Goal: Find specific page/section: Find specific page/section

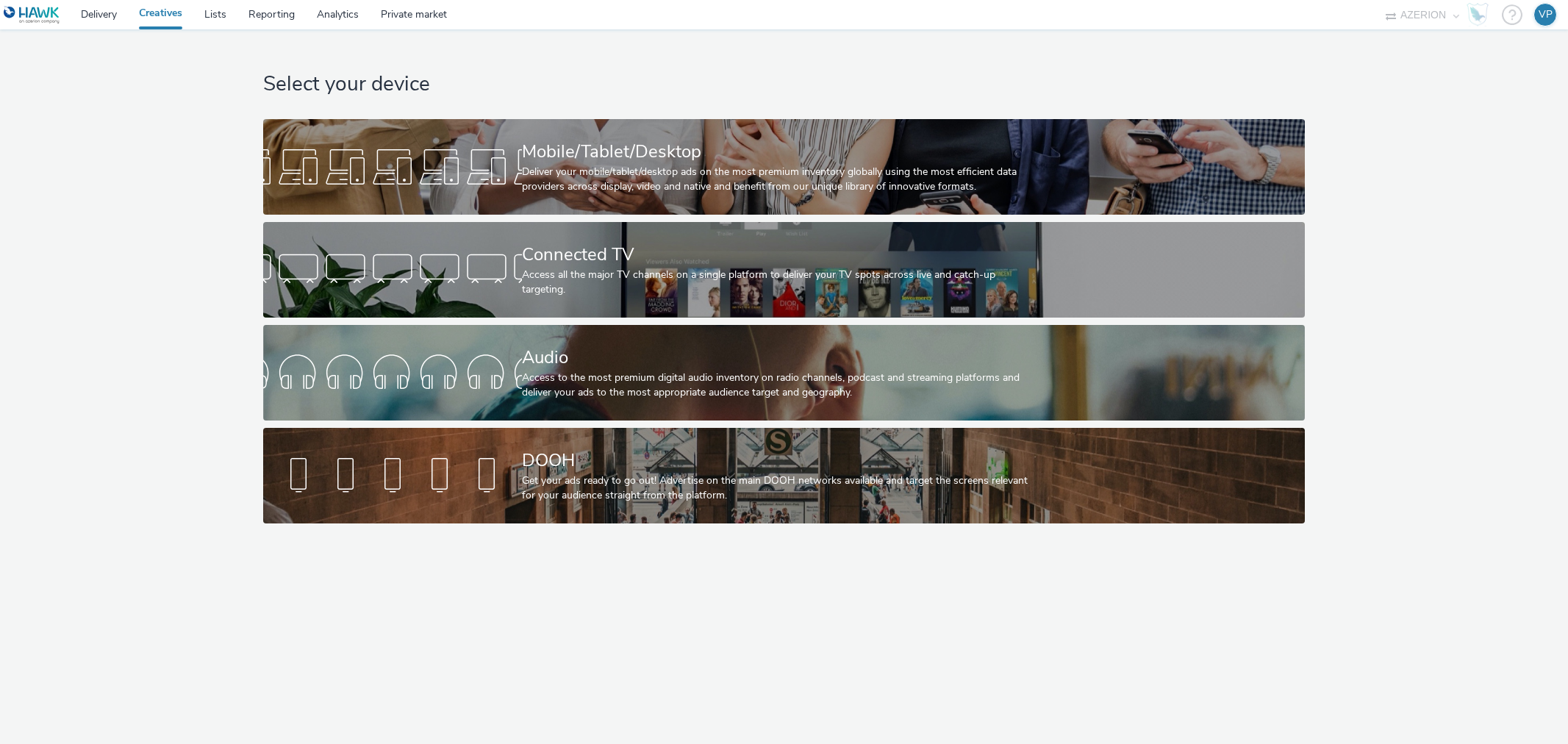
select select "ac009755-aa48-4799-8050-7a339a378eb8"
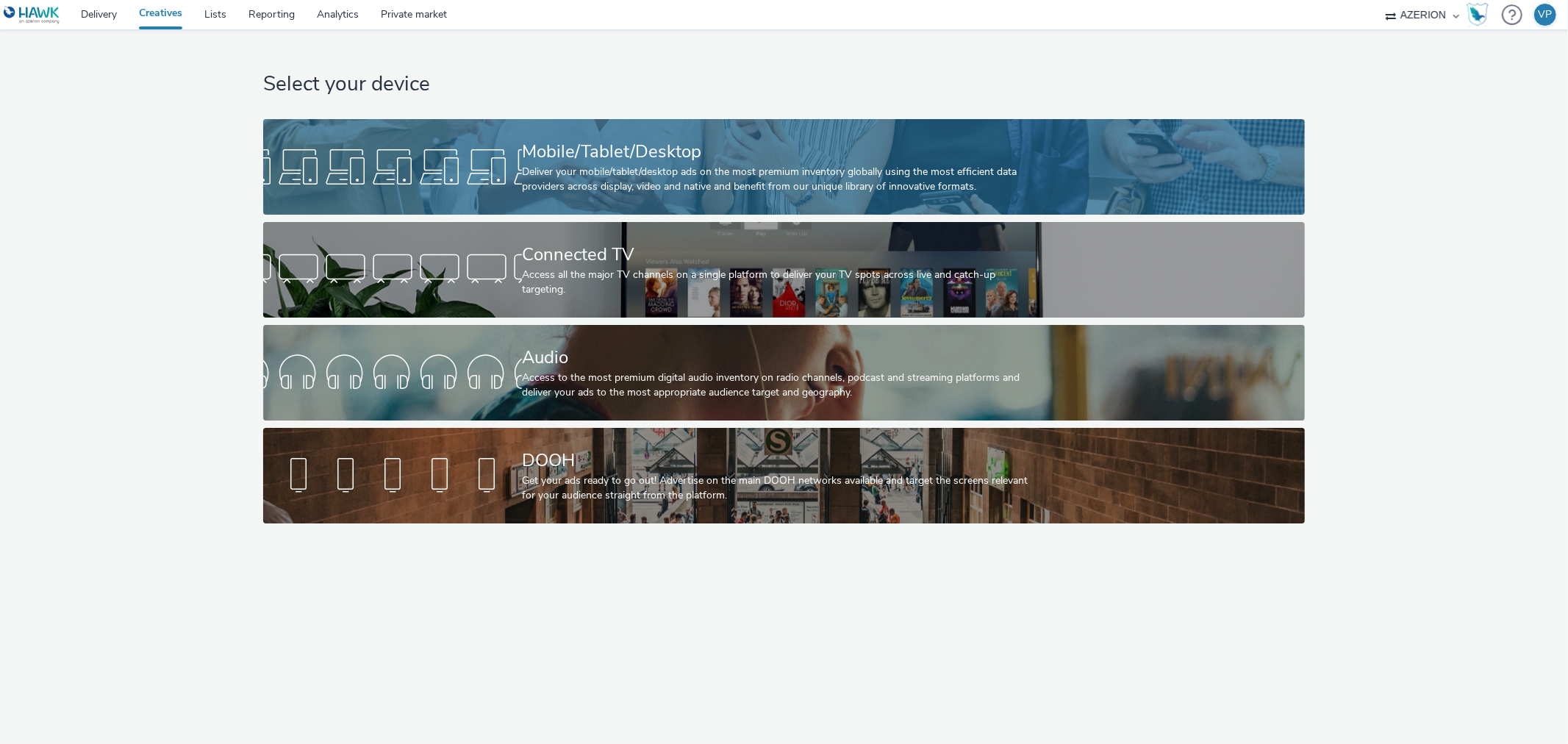
click at [519, 181] on div at bounding box center [393, 166] width 259 height 47
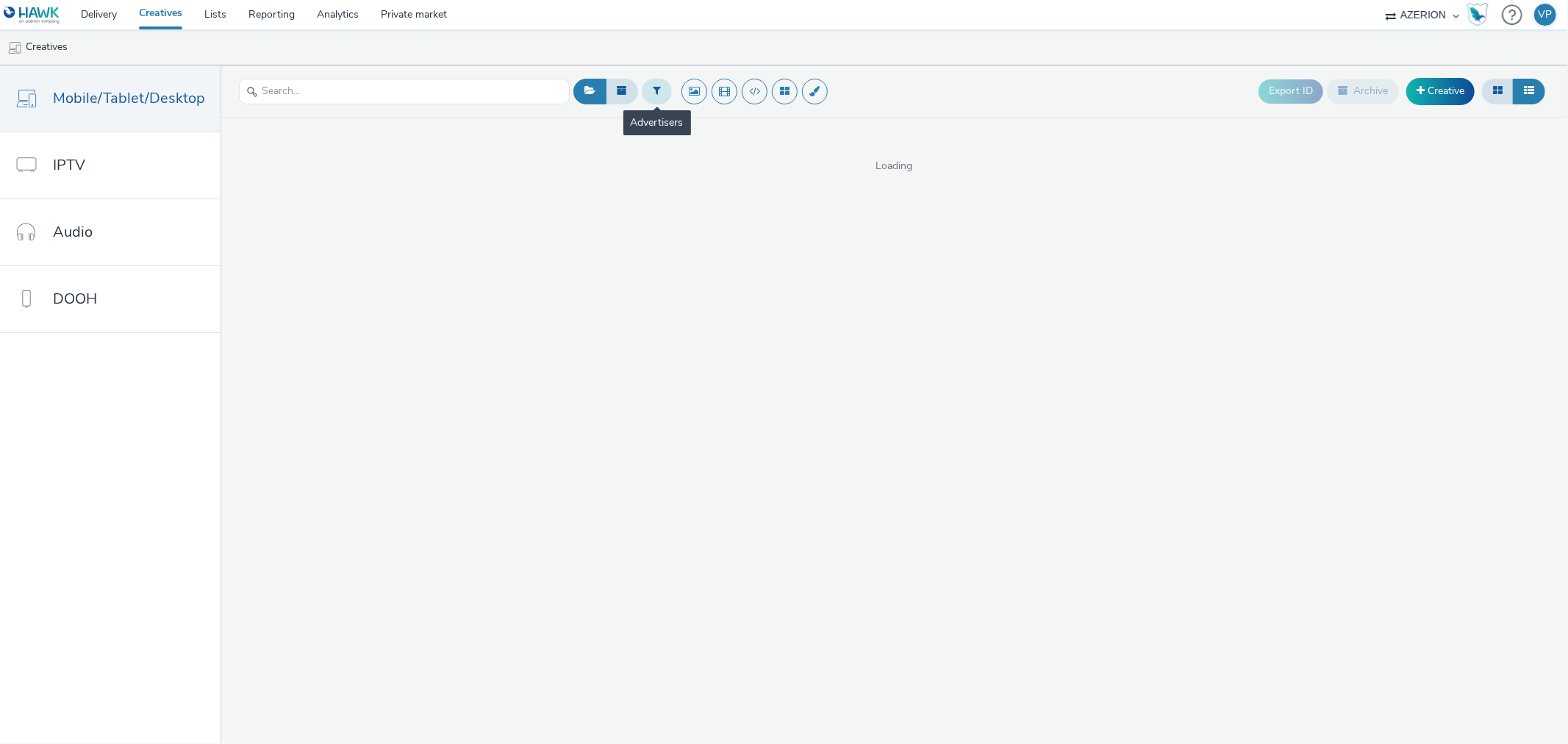
click at [653, 91] on icon at bounding box center [657, 90] width 8 height 10
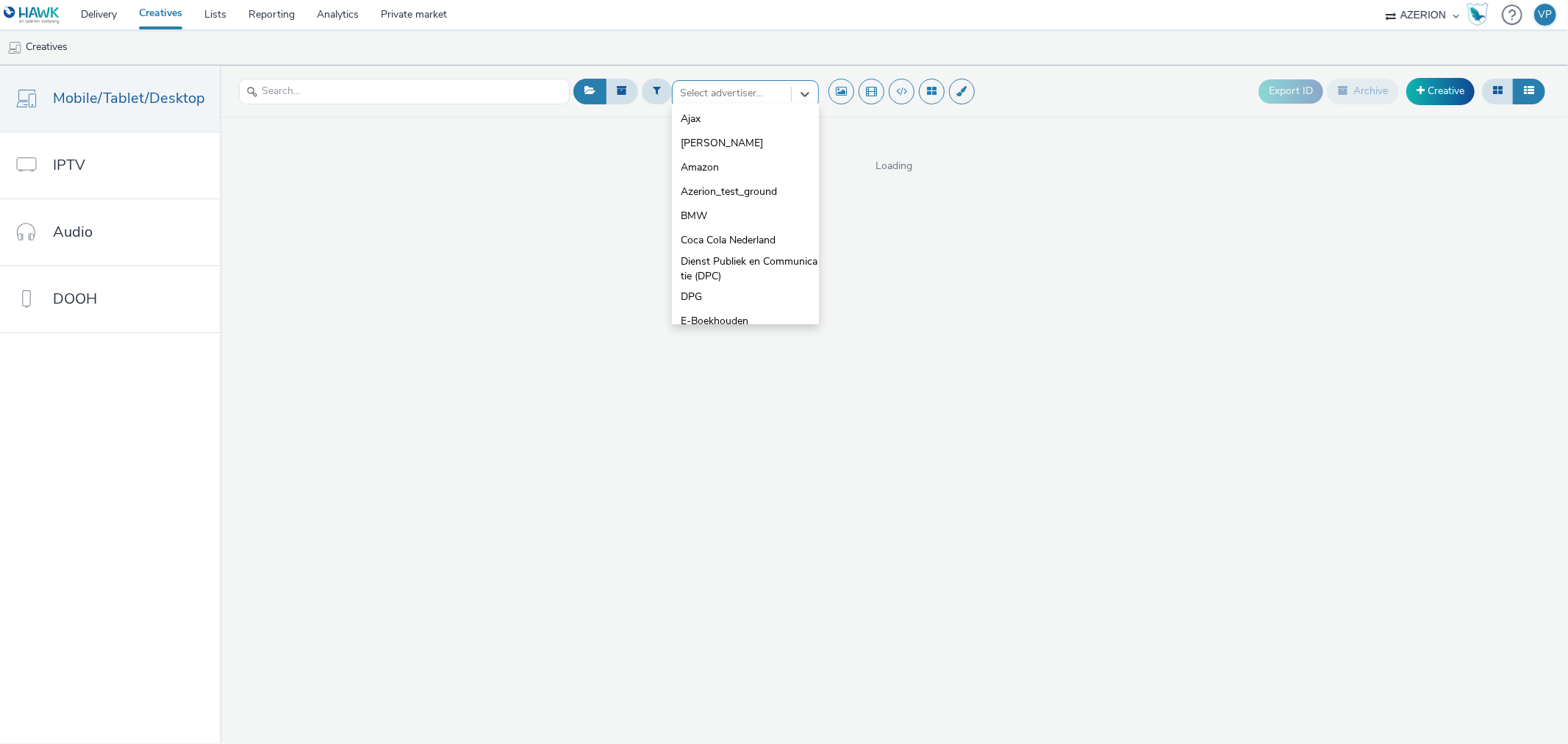
click at [719, 101] on div at bounding box center [732, 93] width 103 height 18
click at [691, 173] on span "E-Boekhouden" at bounding box center [714, 170] width 68 height 15
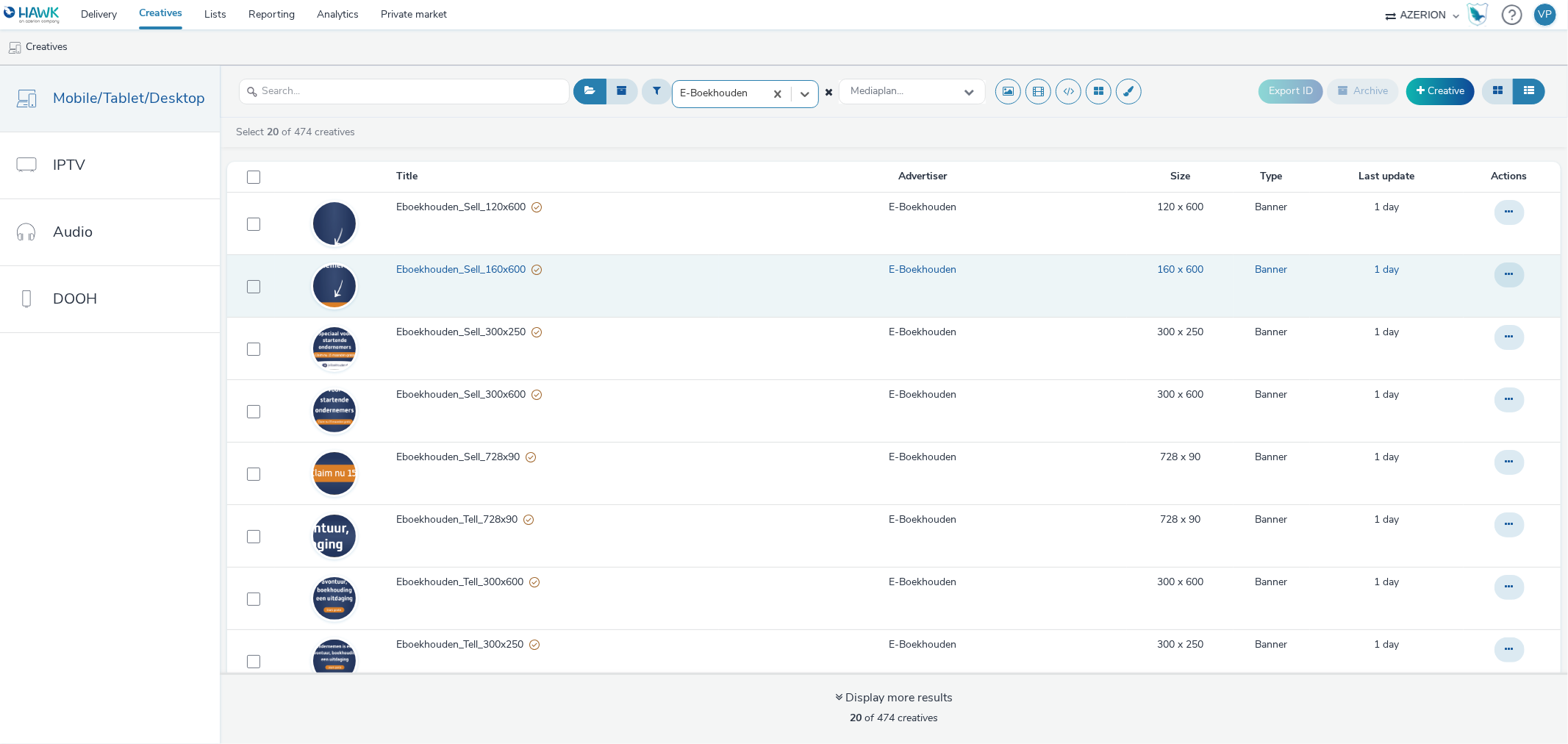
click at [465, 269] on span "Eboekhouden_Sell_160x600" at bounding box center [464, 270] width 135 height 15
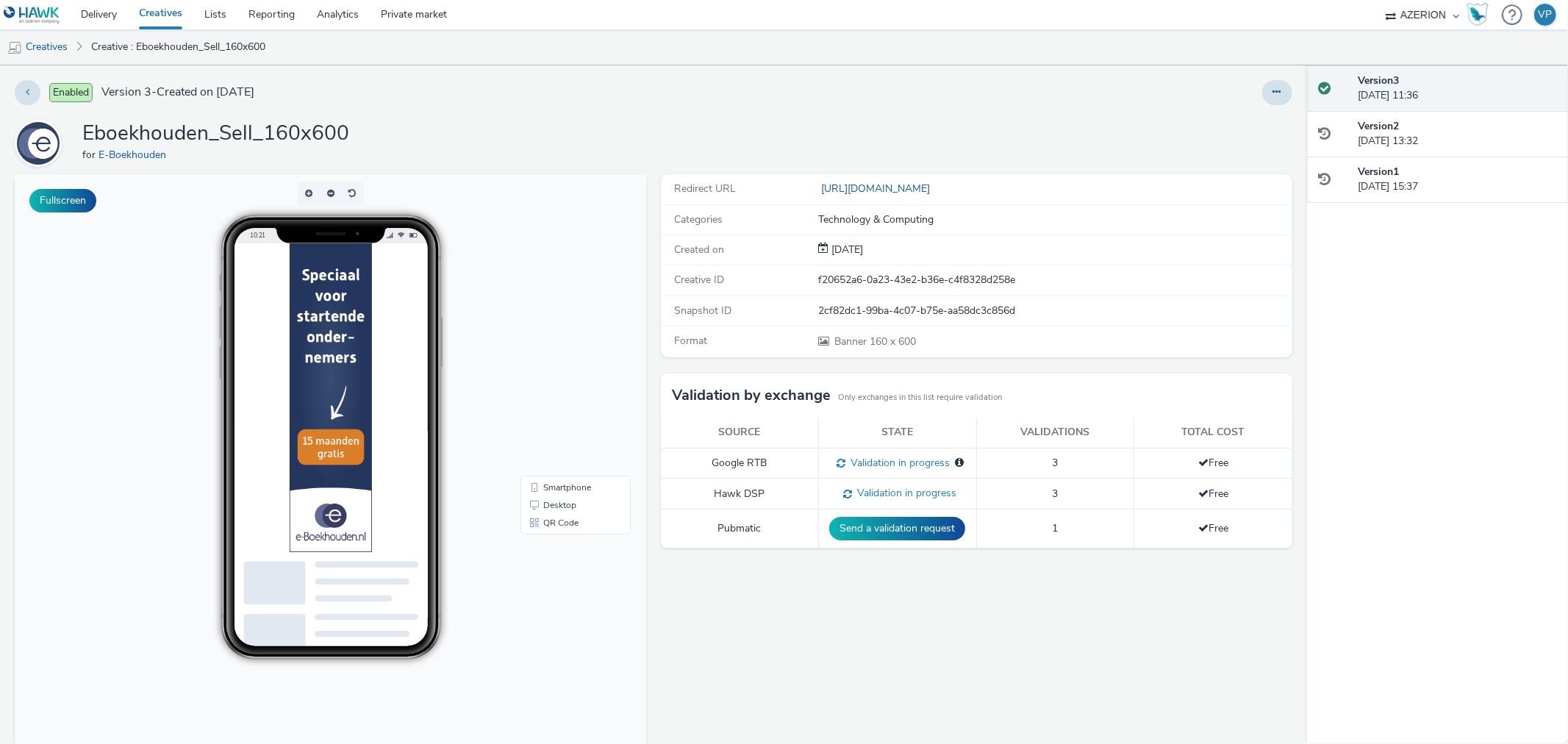
drag, startPoint x: 669, startPoint y: 191, endPoint x: 1228, endPoint y: 184, distance: 559.0
click at [1228, 184] on div "Redirect URL [URL][DOMAIN_NAME]" at bounding box center [976, 189] width 631 height 30
